Goal: Find specific page/section: Find specific page/section

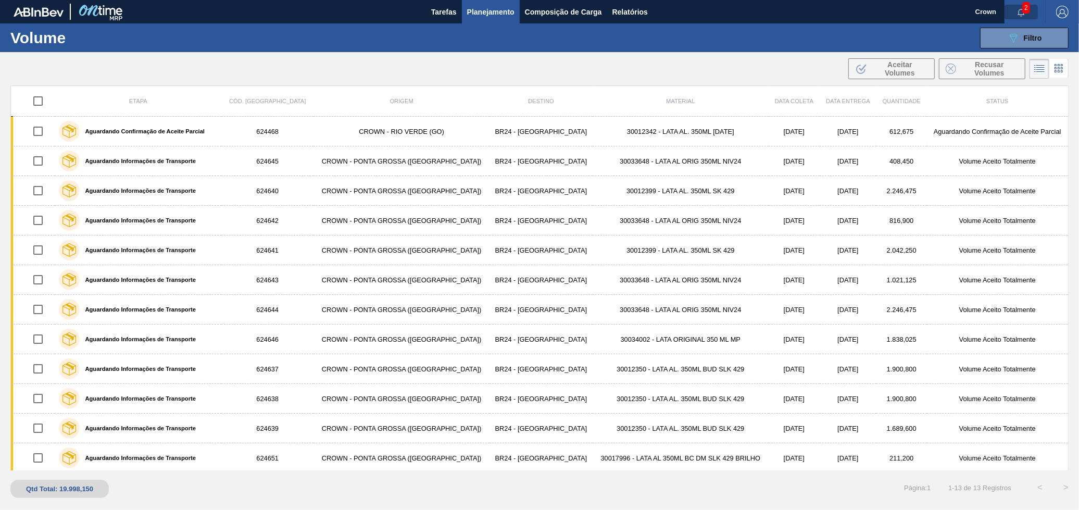
click at [1030, 5] on button "button" at bounding box center [1020, 12] width 33 height 15
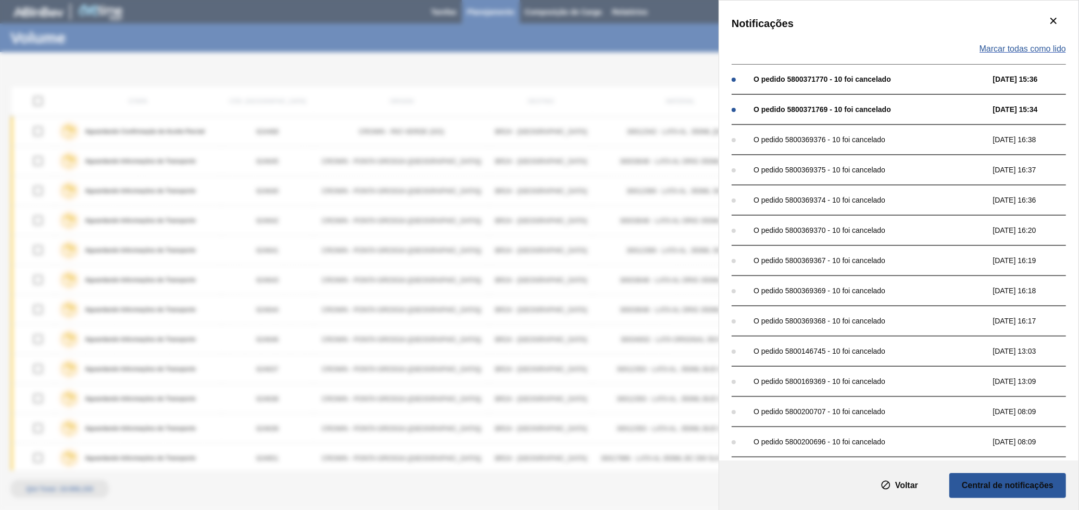
click at [1019, 51] on span "Marcar todas como lido" at bounding box center [1022, 48] width 86 height 9
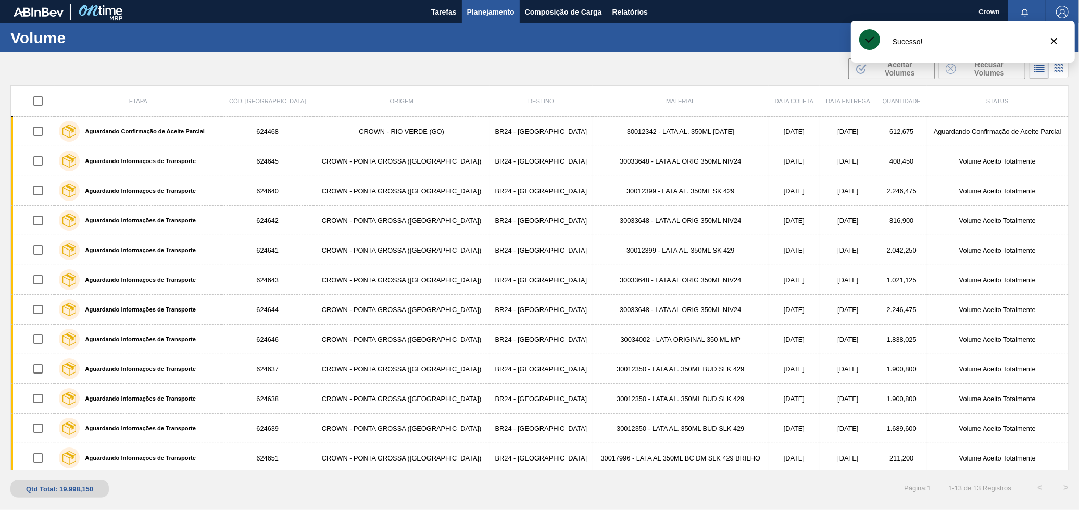
click at [1046, 21] on div "Sucesso!" at bounding box center [963, 42] width 224 height 42
click at [1048, 36] on icon "botão de ícone" at bounding box center [1053, 41] width 12 height 12
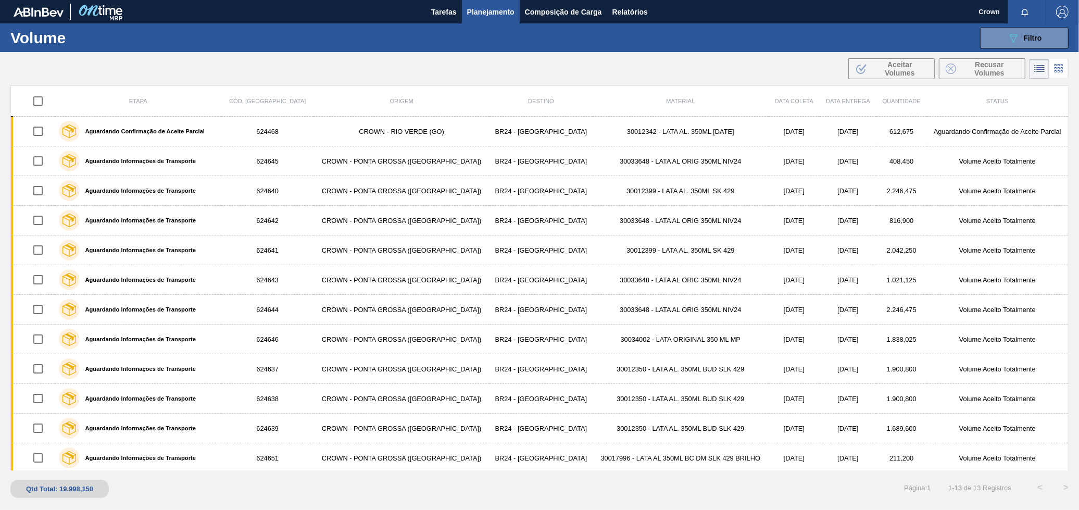
click at [1060, 8] on img "button" at bounding box center [1062, 12] width 12 height 12
click at [1028, 61] on li "Upload Garrafas" at bounding box center [1030, 55] width 79 height 19
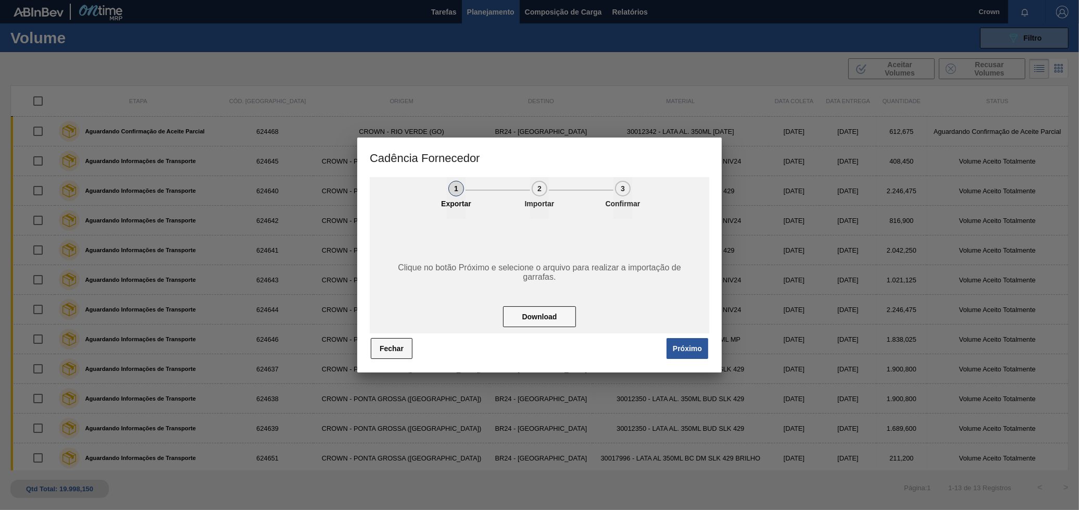
click at [404, 349] on button "Fechar" at bounding box center [392, 348] width 42 height 21
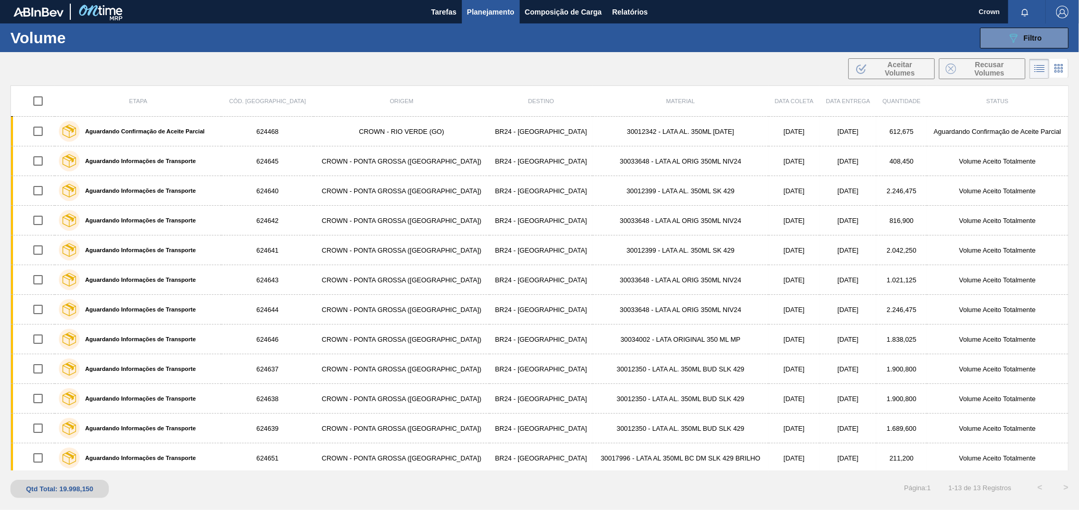
click at [1065, 8] on img "button" at bounding box center [1062, 12] width 12 height 12
click at [1033, 94] on div at bounding box center [1033, 92] width 20 height 9
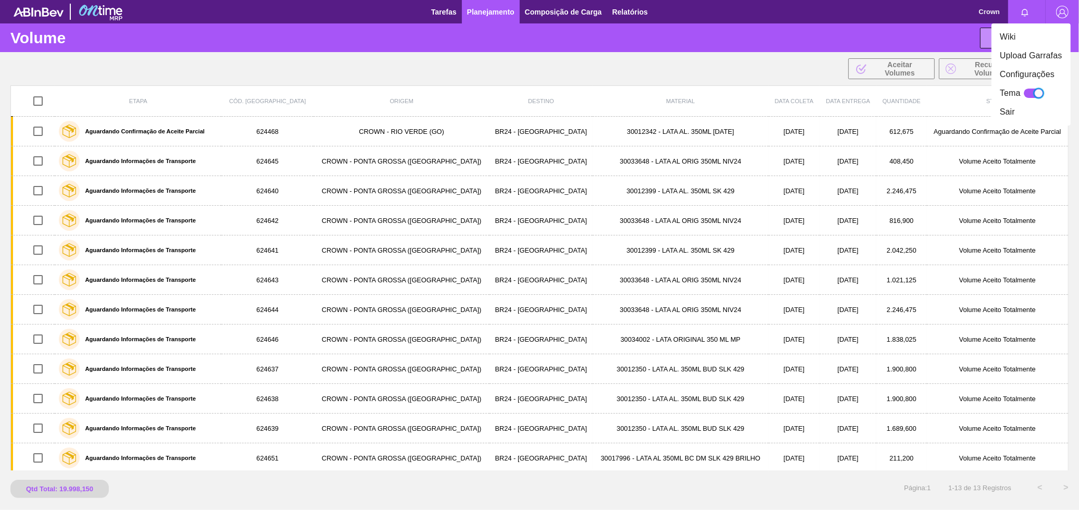
click at [1039, 94] on div at bounding box center [1038, 93] width 9 height 9
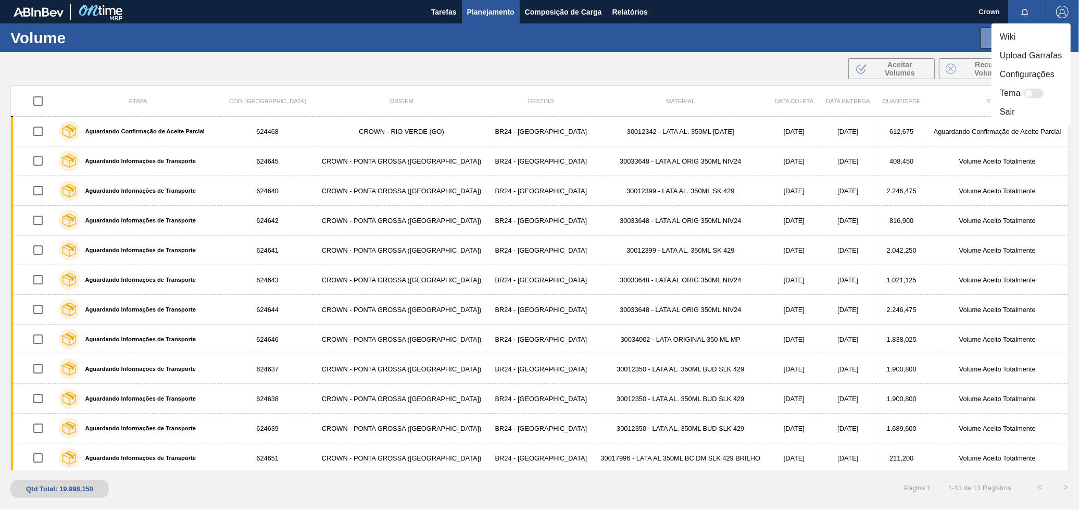
click at [1030, 93] on div at bounding box center [1028, 93] width 9 height 9
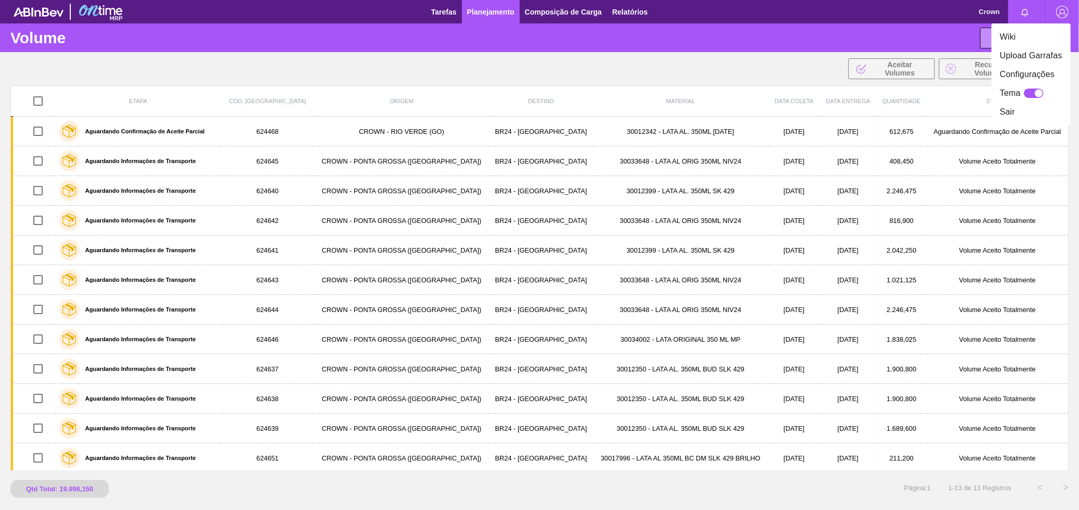
click at [1030, 93] on div at bounding box center [1033, 92] width 20 height 9
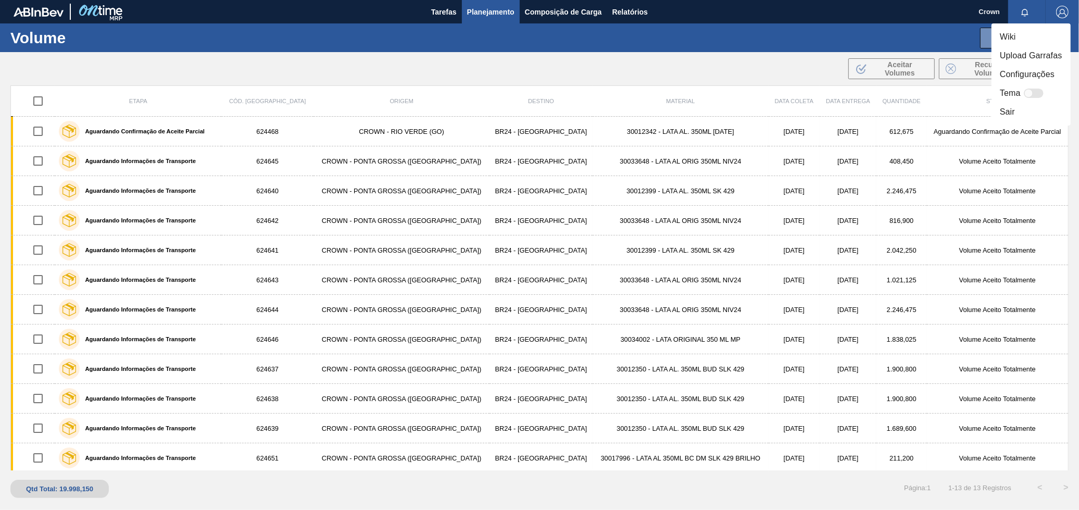
click at [1030, 93] on div at bounding box center [1028, 93] width 9 height 9
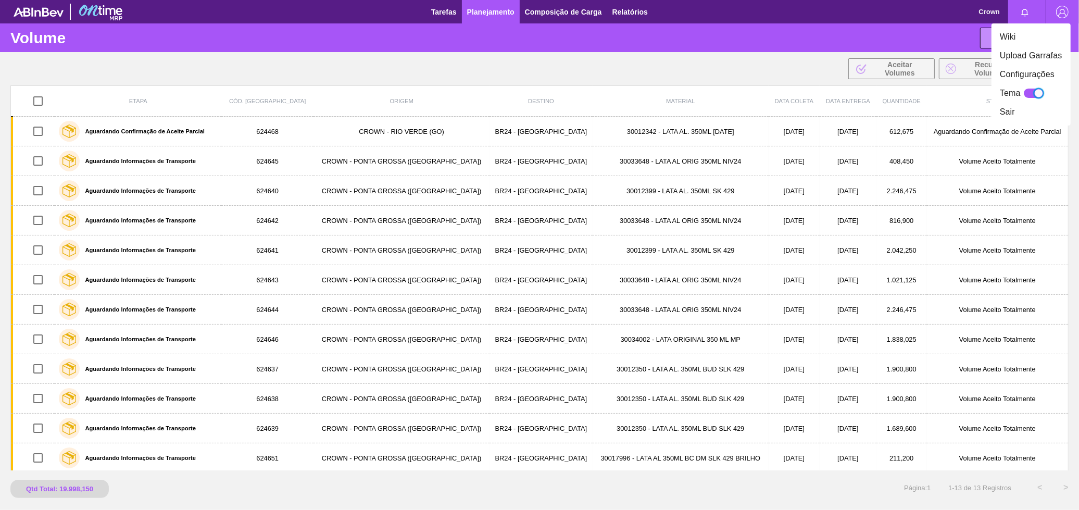
click at [1030, 93] on div at bounding box center [1033, 92] width 20 height 9
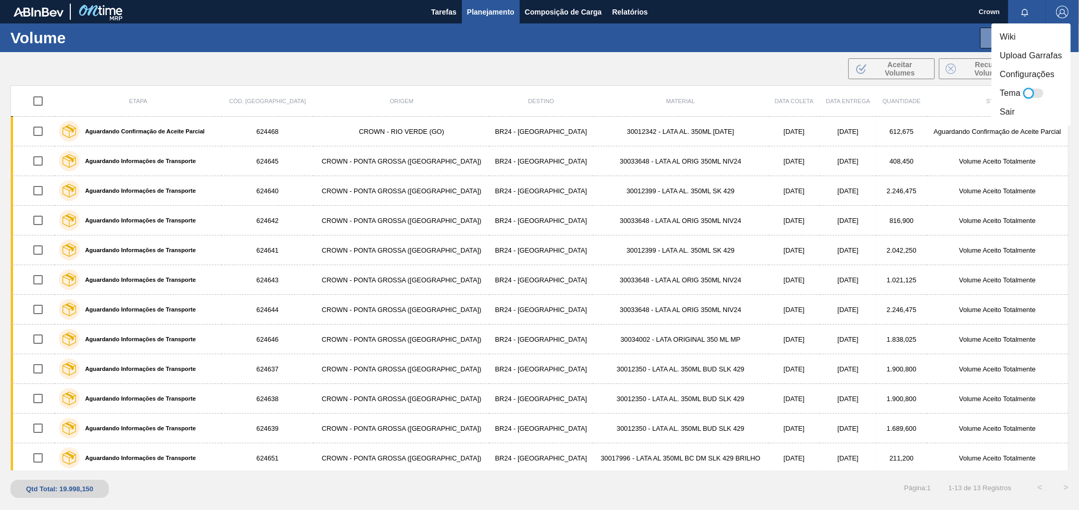
click at [1031, 92] on div at bounding box center [1028, 93] width 9 height 9
checkbox input "true"
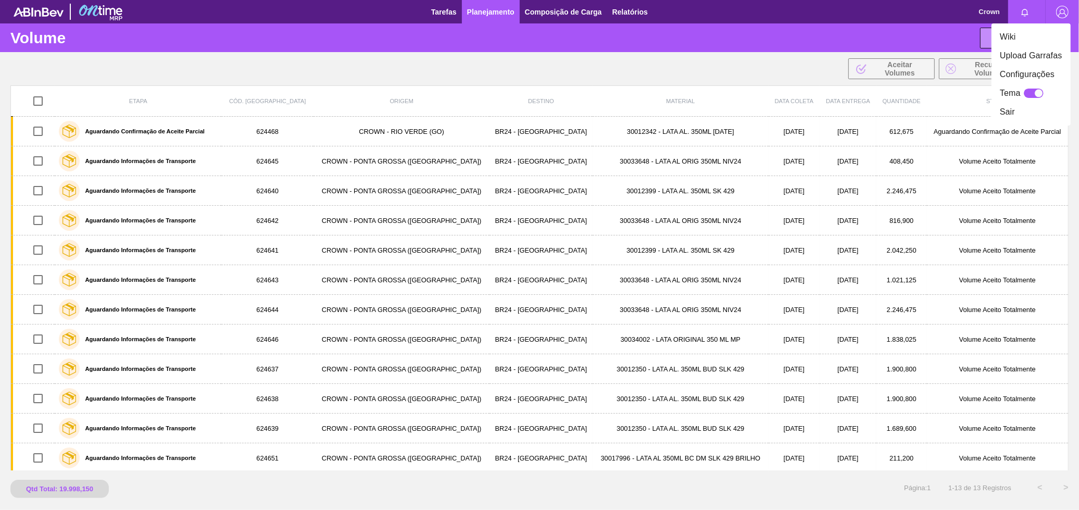
click at [106, 12] on div at bounding box center [539, 255] width 1079 height 510
click at [19, 4] on div at bounding box center [70, 11] width 112 height 23
click at [443, 9] on span "Tarefas" at bounding box center [444, 12] width 26 height 12
